Goal: Task Accomplishment & Management: Use online tool/utility

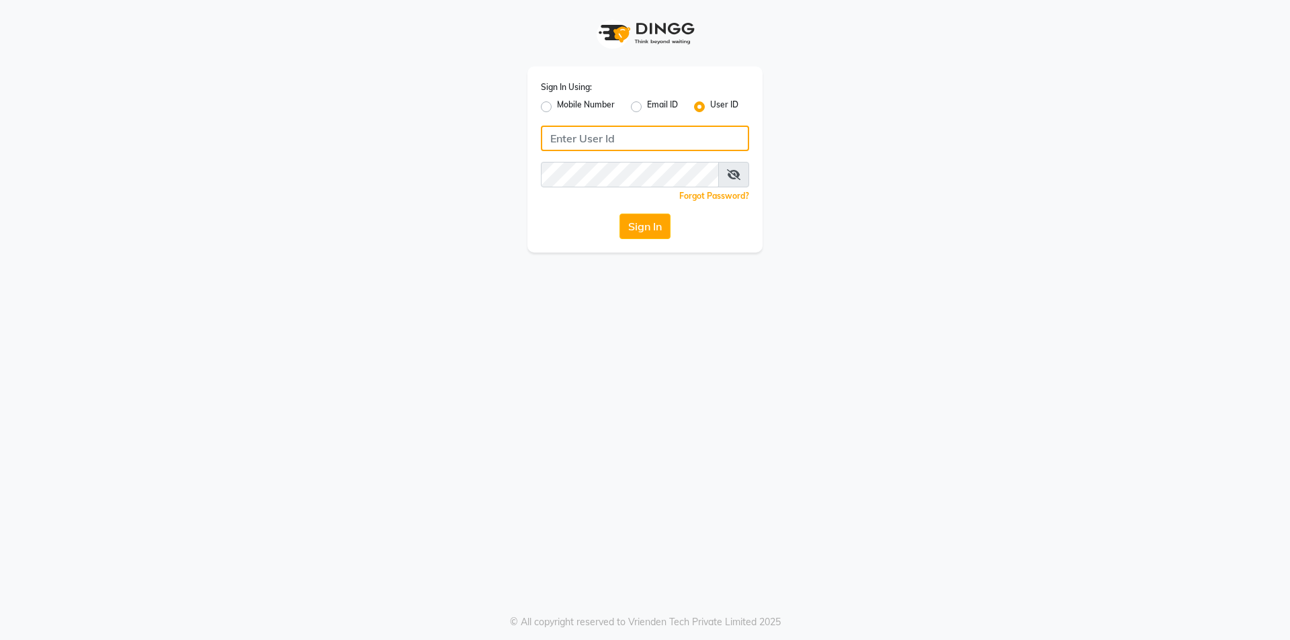
type input "8449906697"
click at [557, 107] on label "Mobile Number" at bounding box center [586, 107] width 58 height 16
click at [557, 107] on input "Mobile Number" at bounding box center [561, 103] width 9 height 9
radio input "true"
radio input "false"
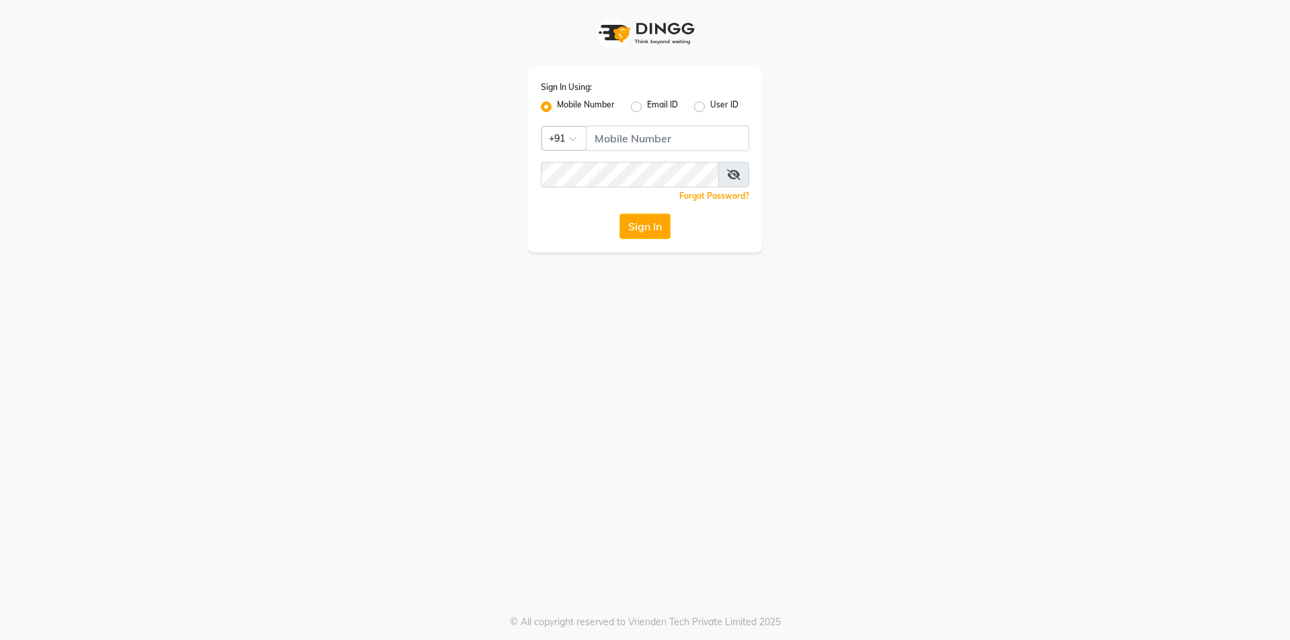
click at [557, 106] on label "Mobile Number" at bounding box center [586, 107] width 58 height 16
click at [557, 106] on input "Mobile Number" at bounding box center [561, 103] width 9 height 9
click at [641, 151] on input "Username" at bounding box center [667, 139] width 163 height 26
type input "9137798128"
click at [620, 214] on button "Sign In" at bounding box center [645, 227] width 51 height 26
